Goal: Task Accomplishment & Management: Use online tool/utility

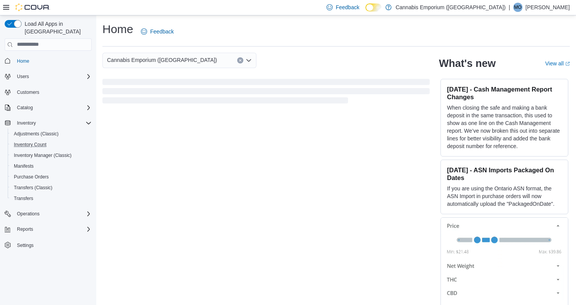
click at [51, 142] on button "Inventory Count" at bounding box center [51, 144] width 87 height 11
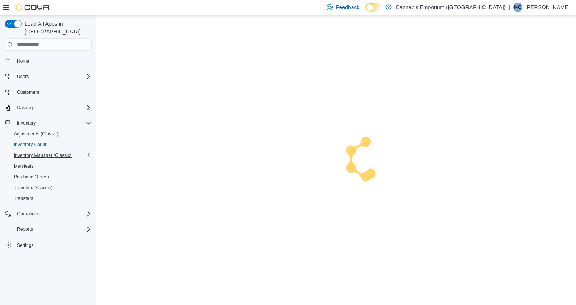
click at [52, 152] on span "Inventory Manager (Classic)" at bounding box center [43, 155] width 58 height 6
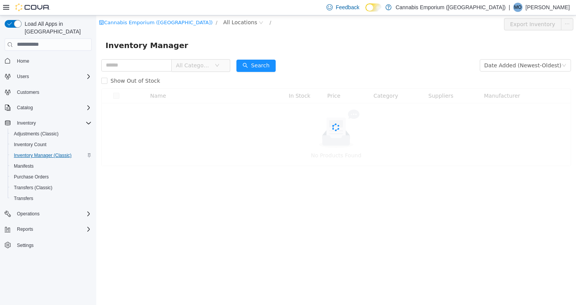
click at [54, 152] on span "Inventory Manager (Classic)" at bounding box center [43, 155] width 58 height 6
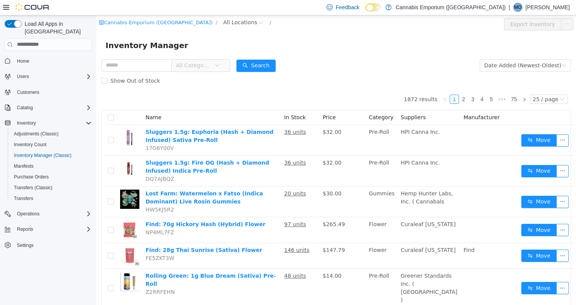
click at [211, 63] on span "All Categories" at bounding box center [193, 65] width 35 height 8
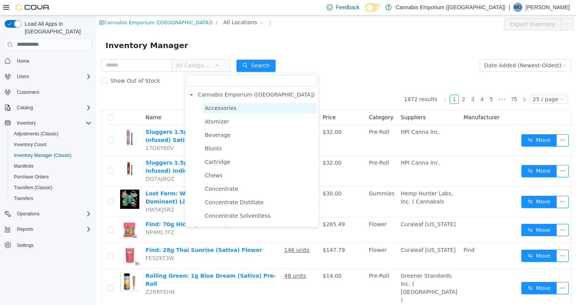
click at [223, 109] on span "Accessories" at bounding box center [221, 108] width 32 height 6
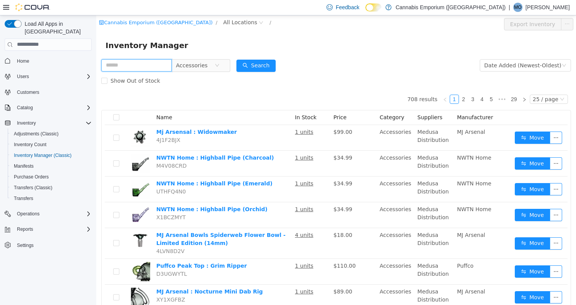
click at [169, 67] on input "text" at bounding box center [136, 65] width 70 height 12
click at [223, 20] on span "All Locations" at bounding box center [240, 22] width 34 height 8
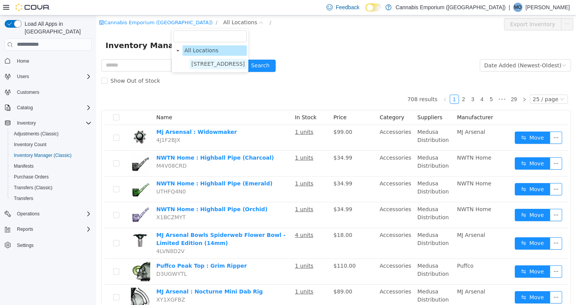
click at [211, 69] on span "[STREET_ADDRESS]" at bounding box center [217, 64] width 57 height 10
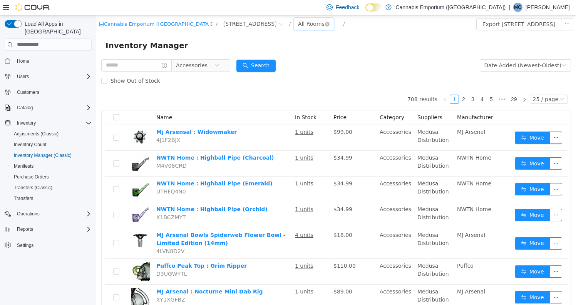
click at [298, 24] on div "All Rooms" at bounding box center [311, 24] width 27 height 12
drag, startPoint x: 279, startPoint y: 54, endPoint x: 281, endPoint y: 65, distance: 11.0
click at [281, 65] on ul "All Rooms Back Storage Basement Room Defectives / Expired/ Quarantined" at bounding box center [274, 58] width 46 height 52
click at [281, 65] on li "Basement Room" at bounding box center [274, 64] width 46 height 12
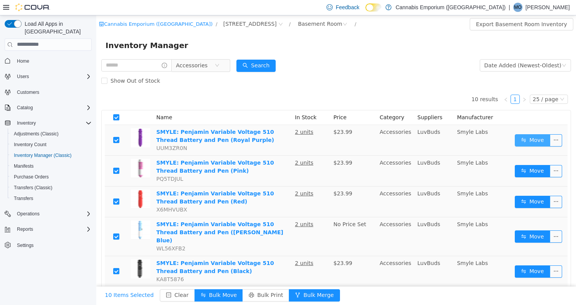
click at [543, 143] on button "Move" at bounding box center [532, 140] width 35 height 12
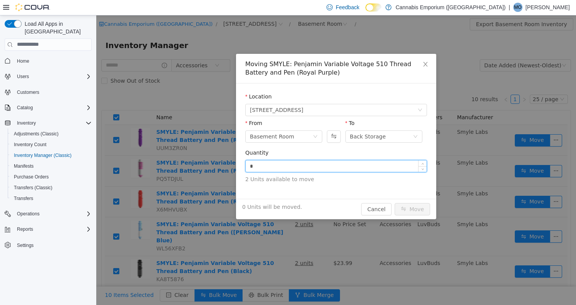
click at [319, 171] on input "*" at bounding box center [336, 166] width 181 height 12
type input "*"
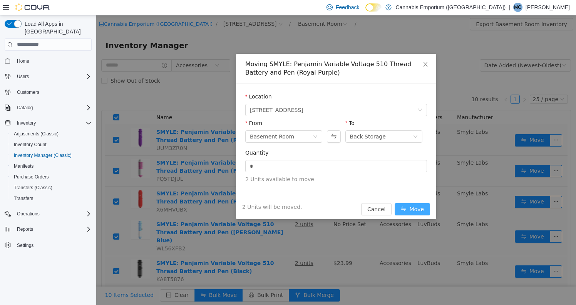
click at [421, 207] on button "Move" at bounding box center [412, 209] width 35 height 12
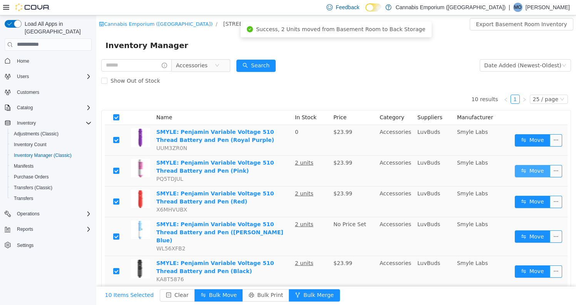
click at [533, 170] on button "Move" at bounding box center [532, 171] width 35 height 12
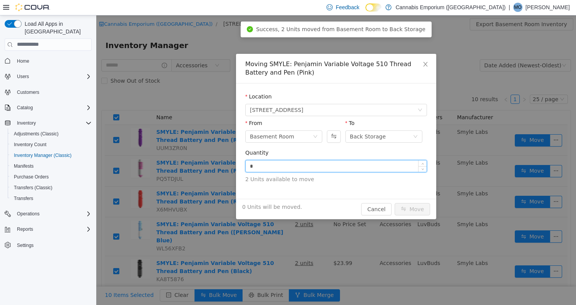
click at [377, 166] on input "*" at bounding box center [336, 166] width 181 height 12
type input "*"
click at [410, 205] on button "Move" at bounding box center [412, 209] width 35 height 12
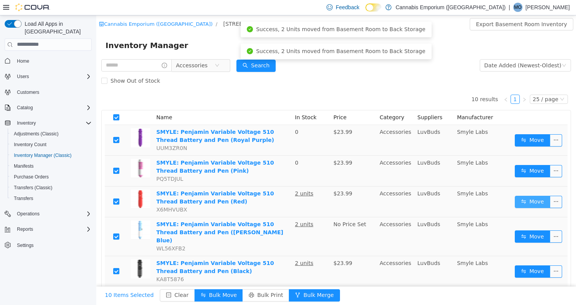
click at [526, 199] on button "Move" at bounding box center [532, 202] width 35 height 12
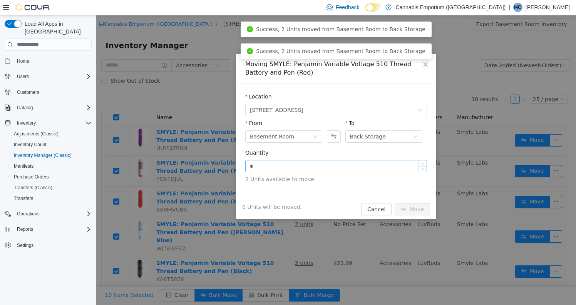
click at [393, 169] on input "*" at bounding box center [336, 166] width 181 height 12
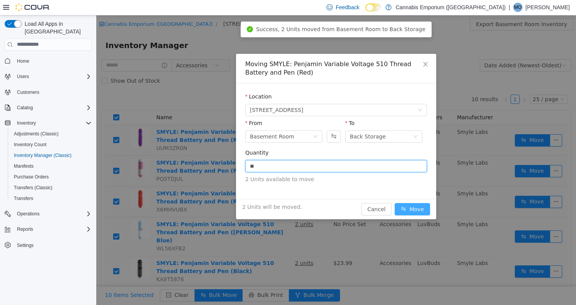
type input "*"
click at [413, 205] on button "Move" at bounding box center [412, 209] width 35 height 12
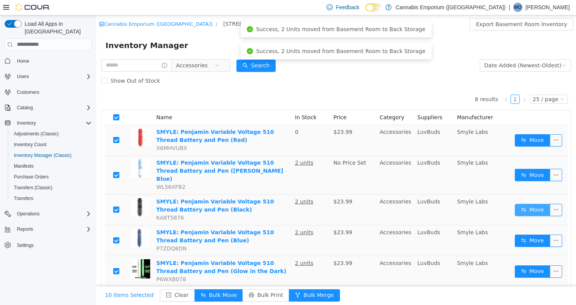
click at [524, 204] on button "Move" at bounding box center [532, 210] width 35 height 12
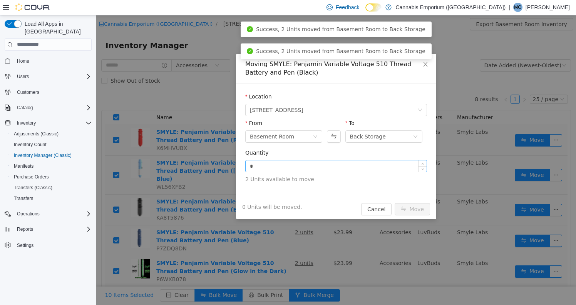
click at [373, 165] on input "*" at bounding box center [336, 166] width 181 height 12
type input "*"
click at [420, 208] on button "Move" at bounding box center [412, 209] width 35 height 12
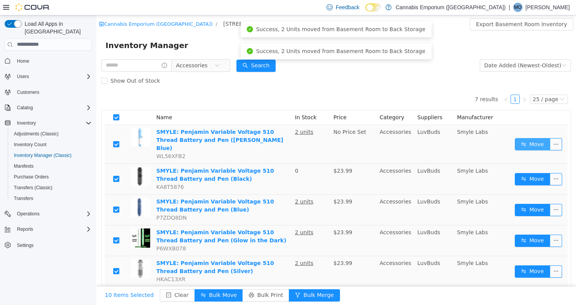
click at [527, 138] on button "Move" at bounding box center [532, 144] width 35 height 12
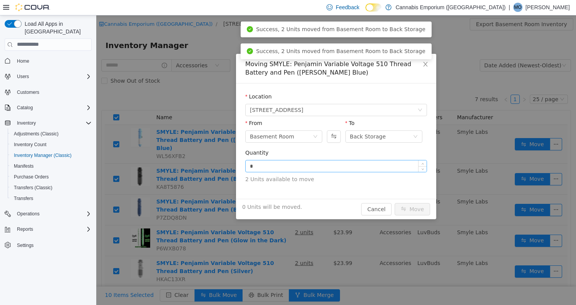
click at [401, 166] on input "*" at bounding box center [336, 166] width 181 height 12
type input "*"
click at [423, 213] on button "Move" at bounding box center [412, 209] width 35 height 12
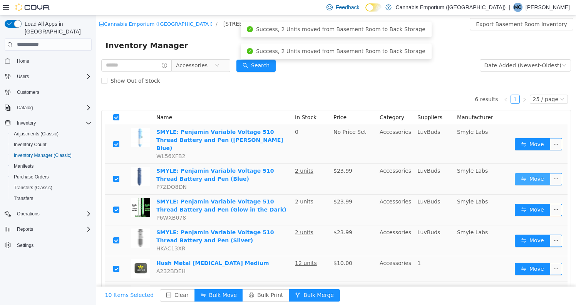
click at [521, 173] on button "Move" at bounding box center [532, 179] width 35 height 12
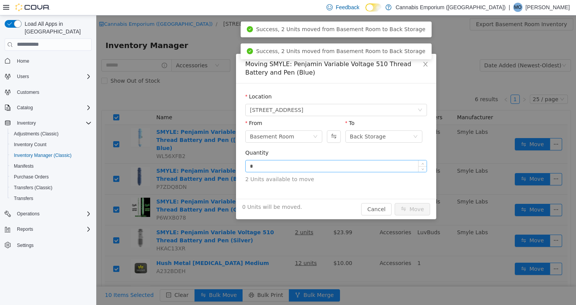
click at [362, 167] on input "*" at bounding box center [336, 166] width 181 height 12
type input "*"
click at [414, 206] on button "Move" at bounding box center [412, 209] width 35 height 12
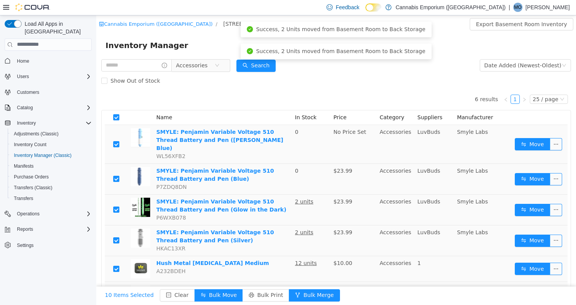
click at [512, 196] on td "Smyle Labs" at bounding box center [483, 209] width 58 height 31
click at [520, 204] on button "Move" at bounding box center [532, 210] width 35 height 12
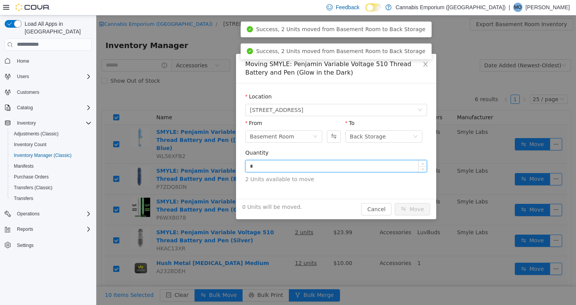
click at [377, 169] on input "*" at bounding box center [336, 166] width 181 height 12
type input "*"
click at [412, 209] on button "Move" at bounding box center [412, 209] width 35 height 12
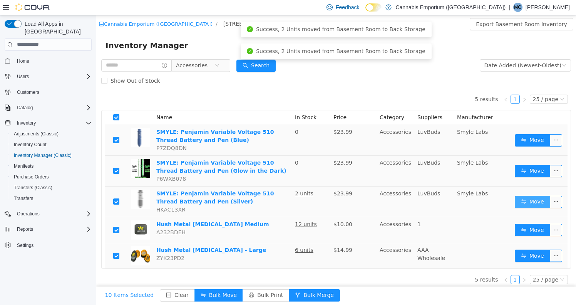
click at [528, 199] on button "Move" at bounding box center [532, 202] width 35 height 12
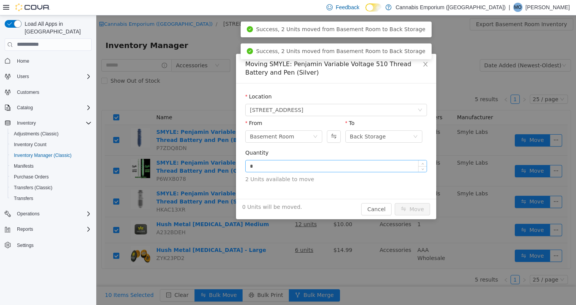
click at [354, 165] on input "*" at bounding box center [336, 166] width 181 height 12
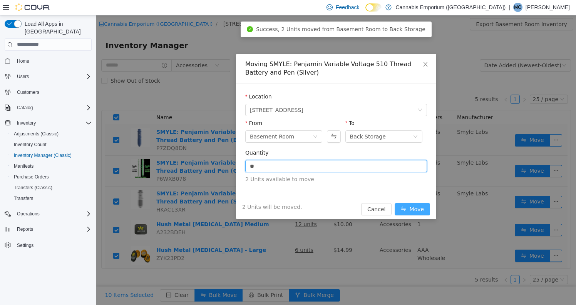
type input "*"
click at [412, 209] on button "Move" at bounding box center [412, 209] width 35 height 12
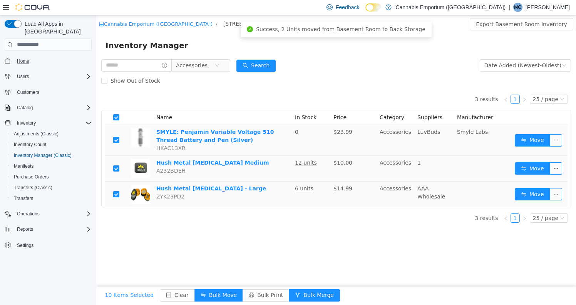
click at [25, 58] on span "Home" at bounding box center [23, 61] width 12 height 6
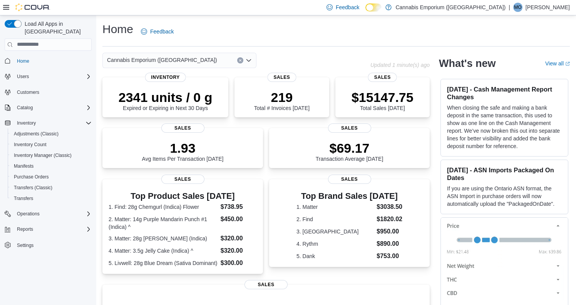
click at [26, 60] on div "Home" at bounding box center [48, 61] width 87 height 14
